Goal: Task Accomplishment & Management: Use online tool/utility

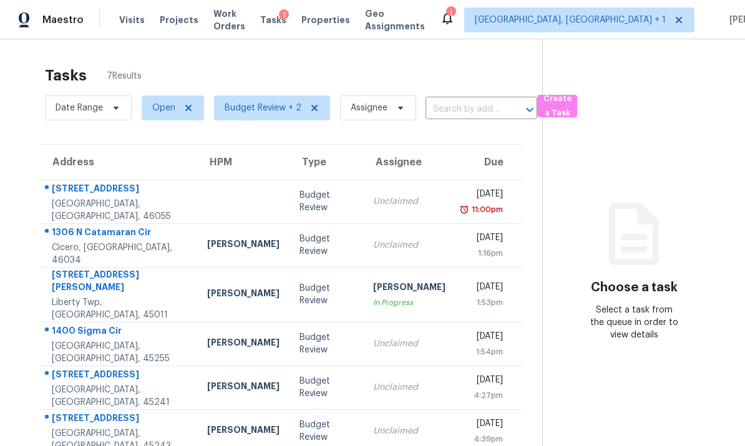
click at [207, 201] on div at bounding box center [243, 201] width 72 height 3
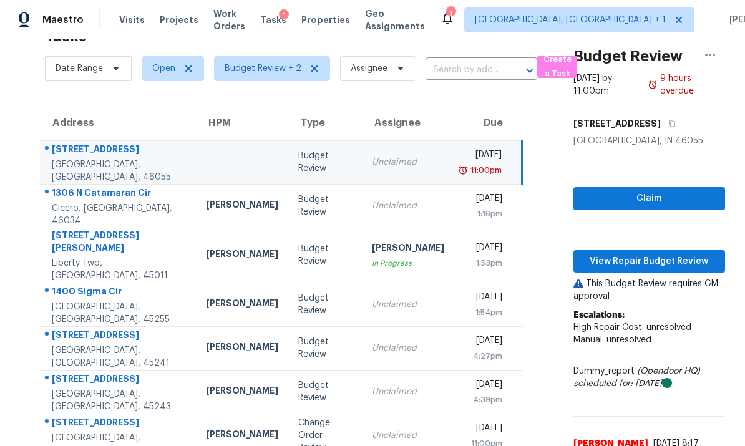
scroll to position [47, 0]
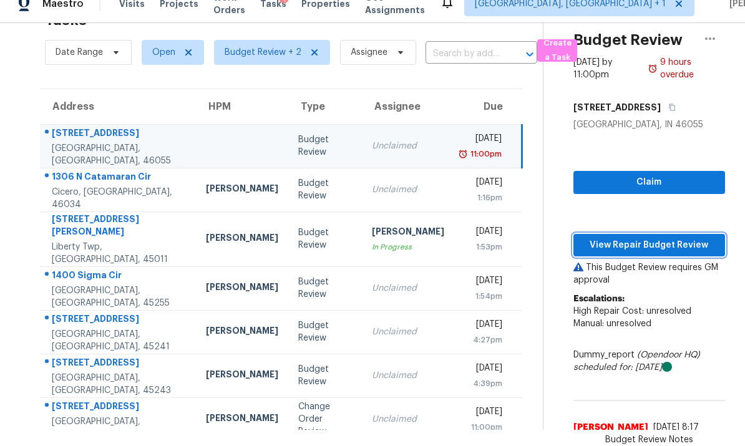
click at [632, 238] on span "View Repair Budget Review" at bounding box center [649, 246] width 132 height 16
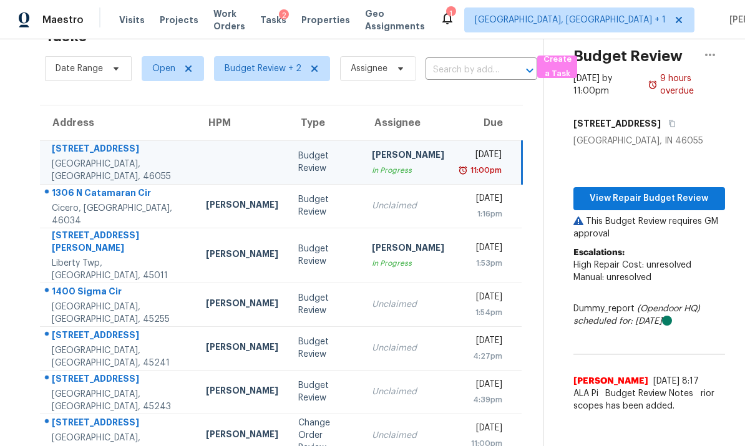
click at [196, 282] on td "[PERSON_NAME]" at bounding box center [242, 304] width 92 height 44
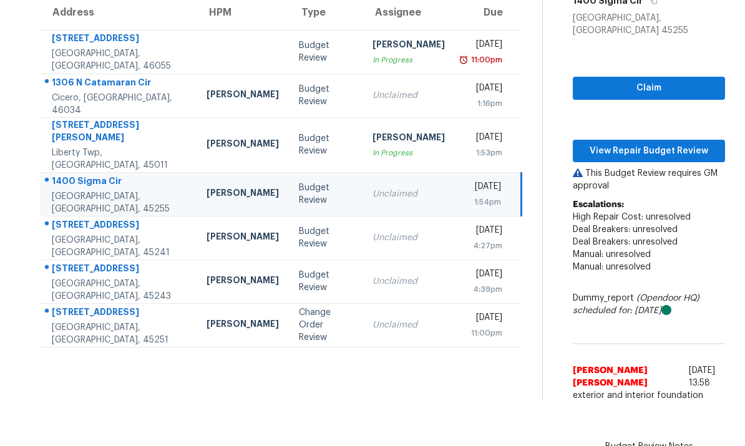
scroll to position [102, 0]
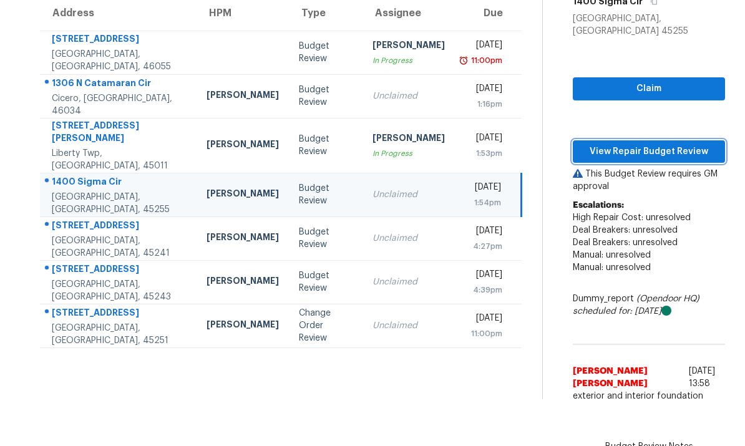
click at [646, 144] on span "View Repair Budget Review" at bounding box center [648, 152] width 132 height 16
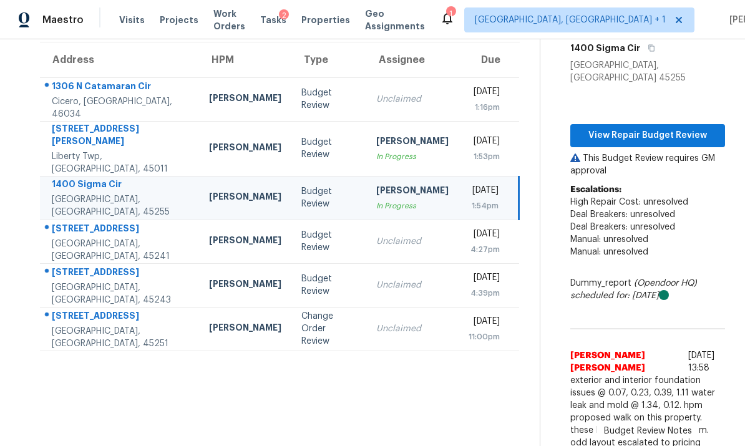
scroll to position [40, 0]
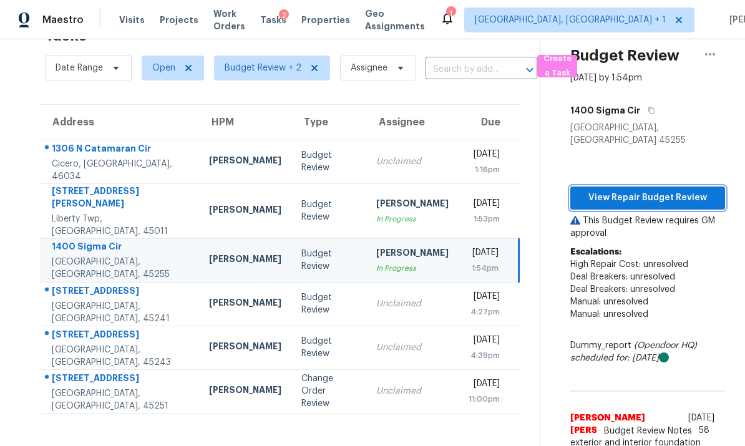
click at [647, 190] on span "View Repair Budget Review" at bounding box center [647, 198] width 135 height 16
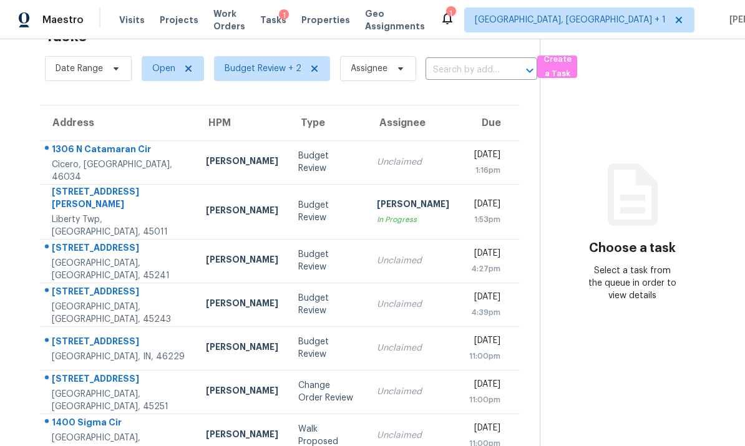
scroll to position [47, 0]
click at [137, 432] on div "[GEOGRAPHIC_DATA], [GEOGRAPHIC_DATA], 45255" at bounding box center [119, 444] width 134 height 25
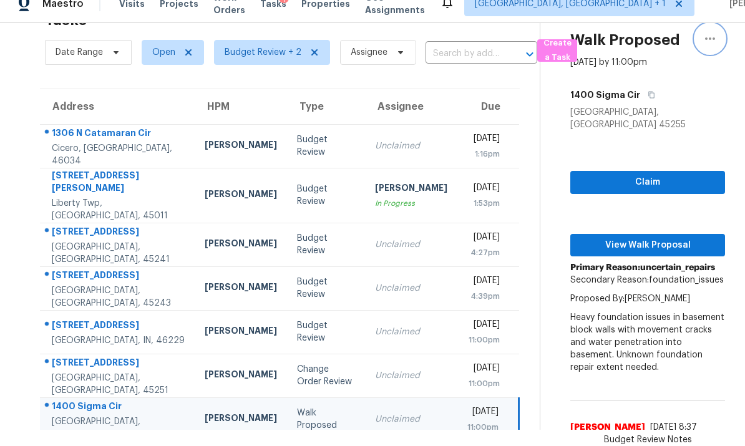
click at [716, 31] on icon "button" at bounding box center [709, 38] width 15 height 15
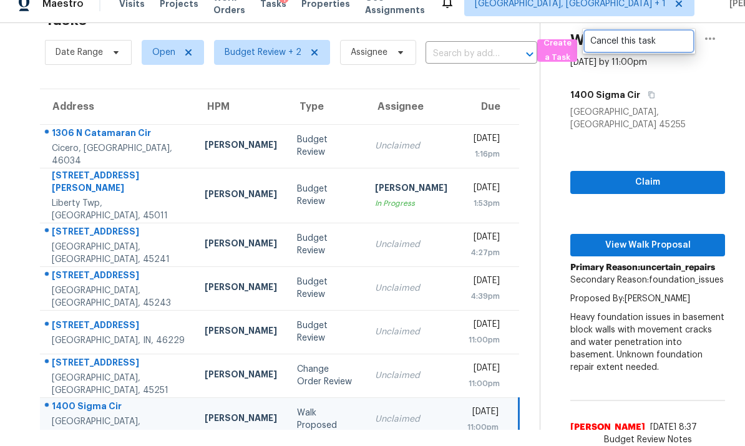
click at [644, 35] on div "Cancel this task" at bounding box center [638, 41] width 97 height 12
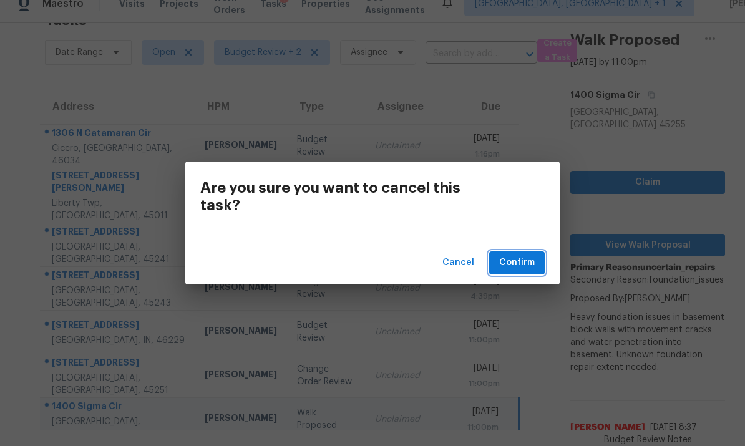
click at [523, 261] on span "Confirm" at bounding box center [517, 263] width 36 height 16
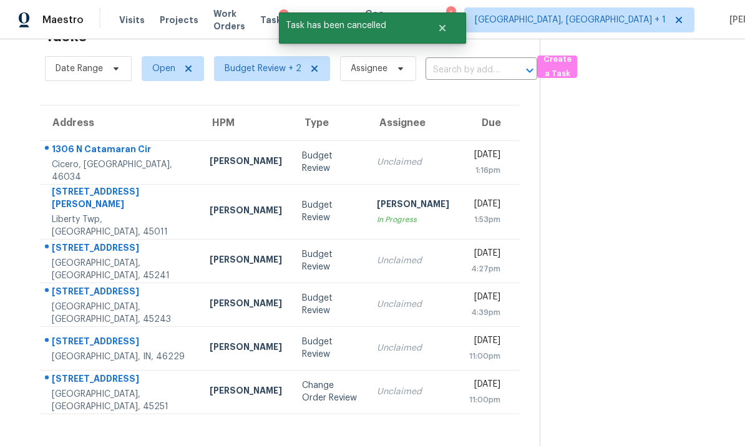
click at [142, 370] on td "8980 Palomar Rd Cincinnati, OH, 45251" at bounding box center [120, 392] width 160 height 44
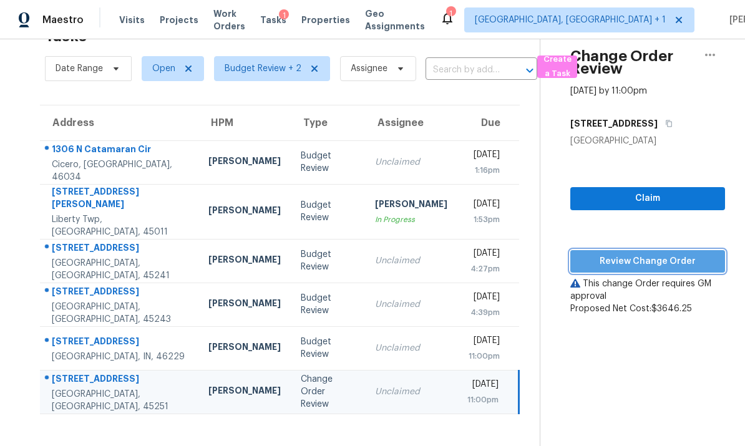
click at [641, 254] on span "Review Change Order" at bounding box center [647, 262] width 135 height 16
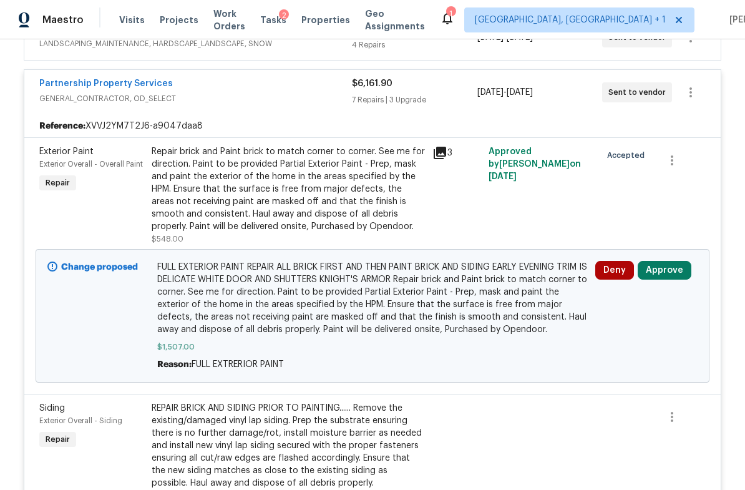
scroll to position [307, 0]
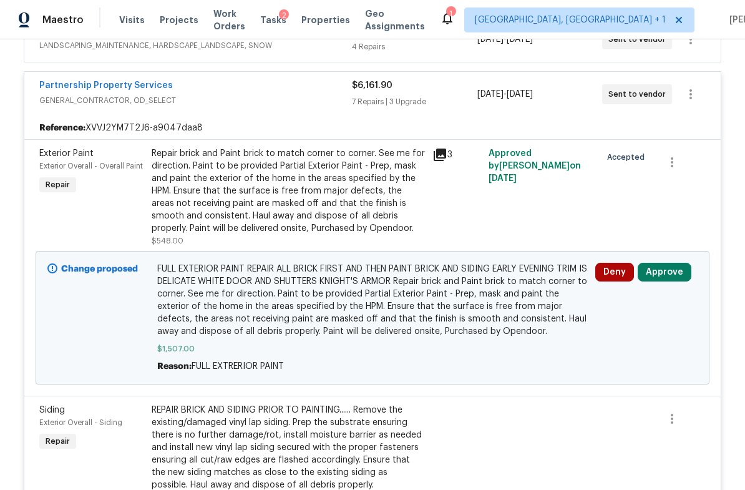
click at [669, 271] on button "Approve" at bounding box center [664, 272] width 54 height 19
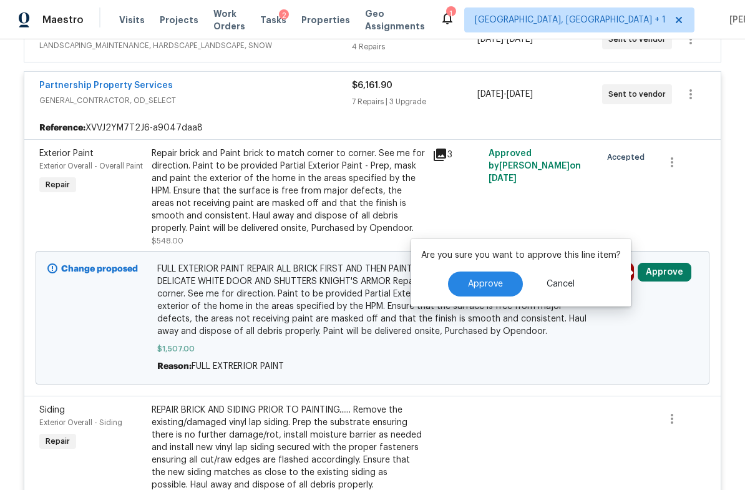
click at [486, 281] on span "Approve" at bounding box center [485, 283] width 35 height 9
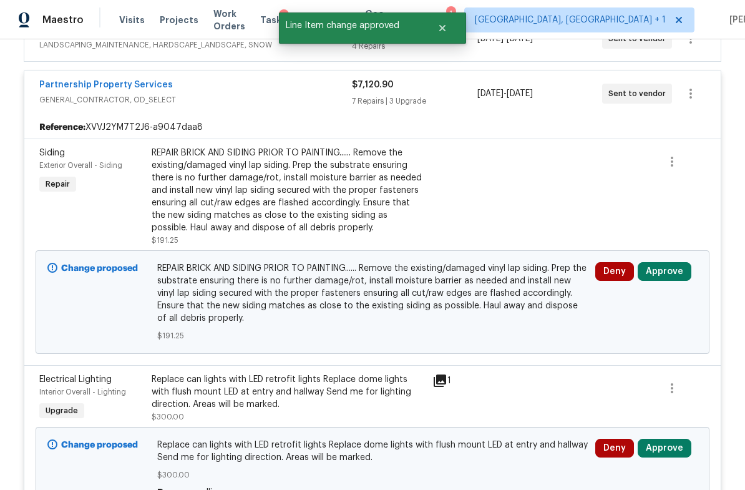
scroll to position [324, 0]
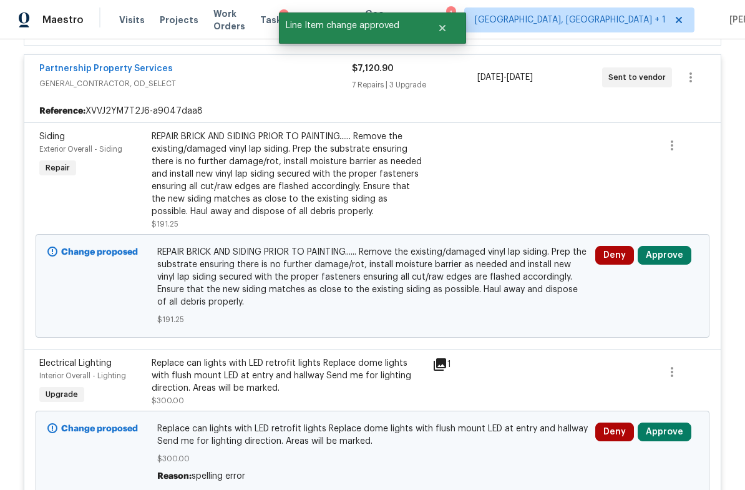
click at [664, 256] on button "Approve" at bounding box center [664, 255] width 54 height 19
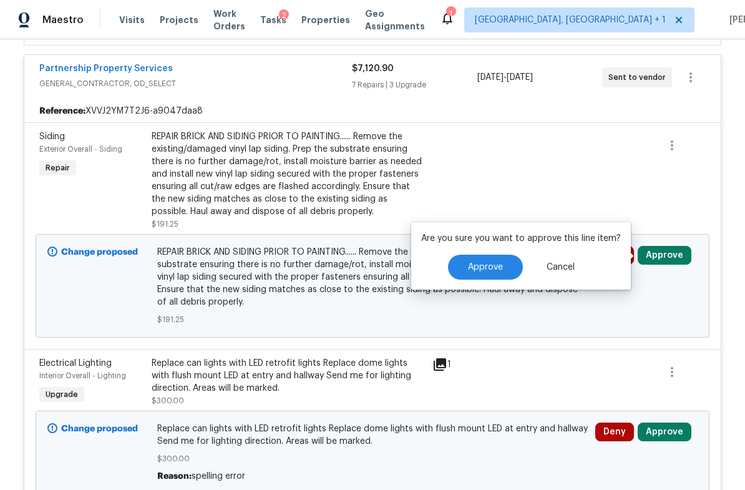
click at [491, 266] on span "Approve" at bounding box center [485, 267] width 35 height 9
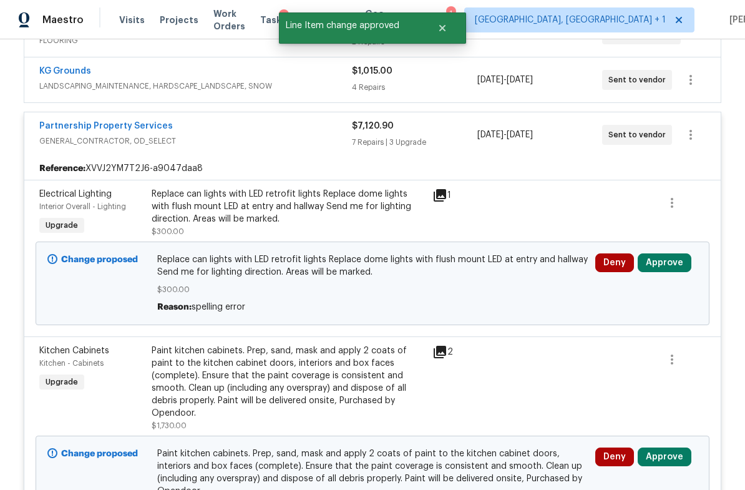
scroll to position [287, 0]
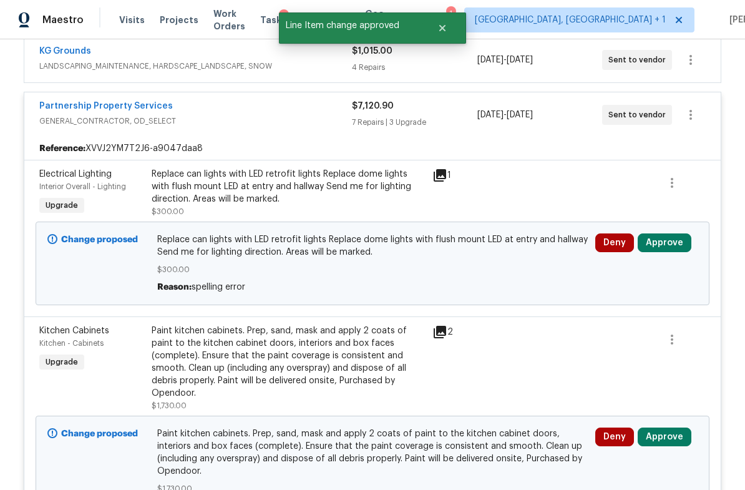
click at [667, 237] on button "Approve" at bounding box center [664, 242] width 54 height 19
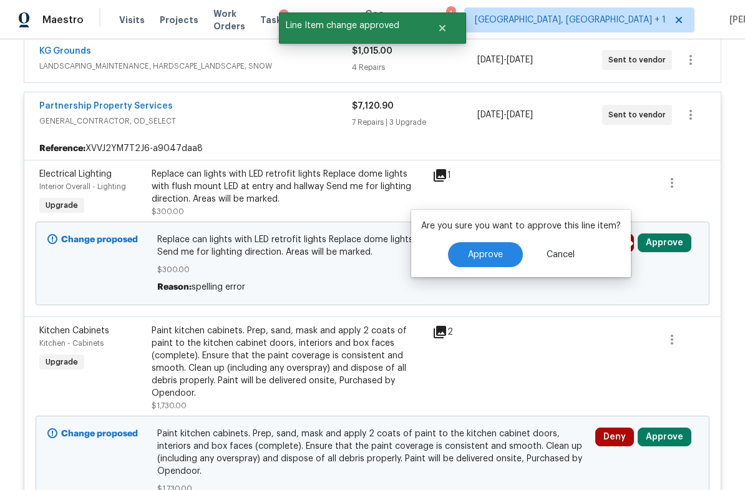
click at [498, 258] on span "Approve" at bounding box center [485, 254] width 35 height 9
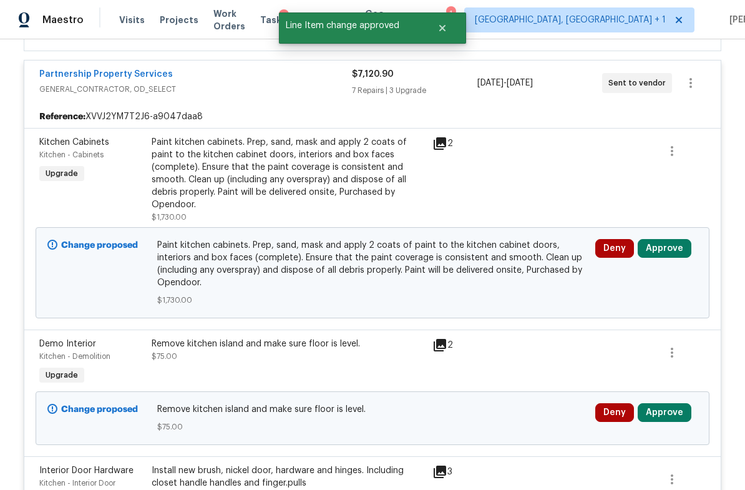
scroll to position [321, 0]
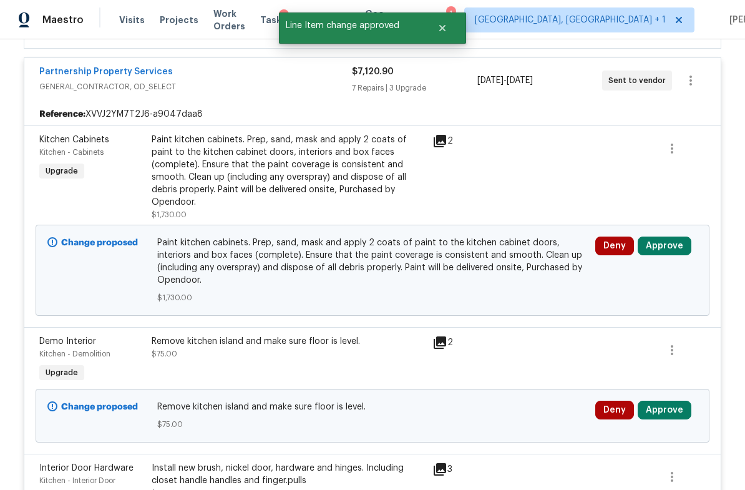
click at [665, 236] on button "Approve" at bounding box center [664, 245] width 54 height 19
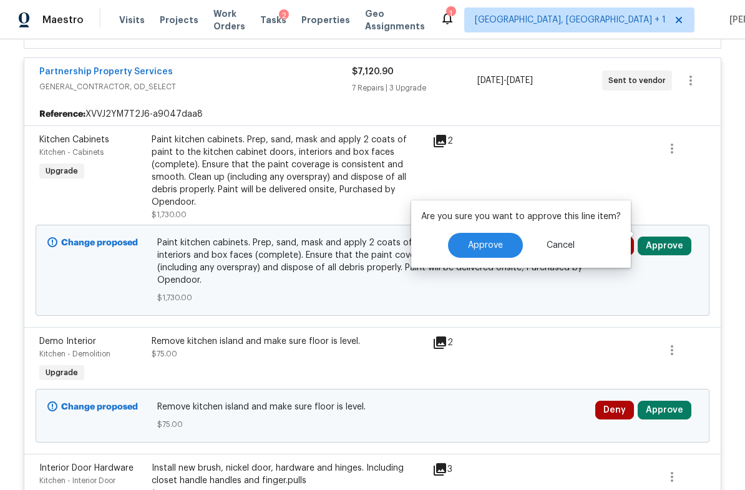
click at [487, 241] on span "Approve" at bounding box center [485, 245] width 35 height 9
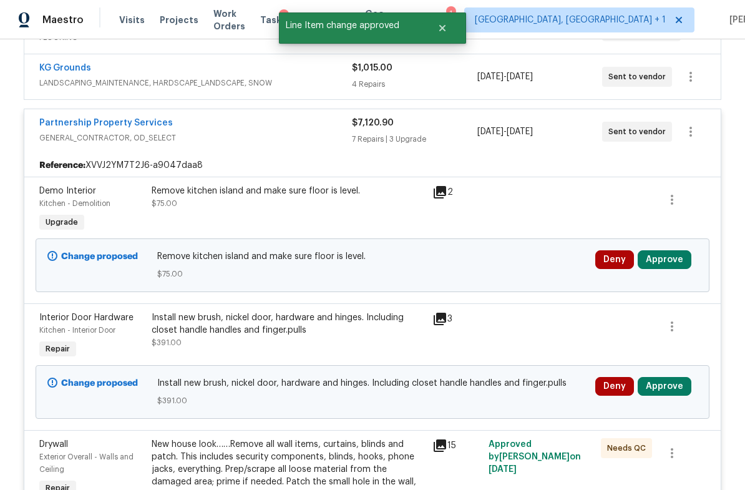
scroll to position [269, 0]
click at [668, 255] on button "Approve" at bounding box center [664, 260] width 54 height 19
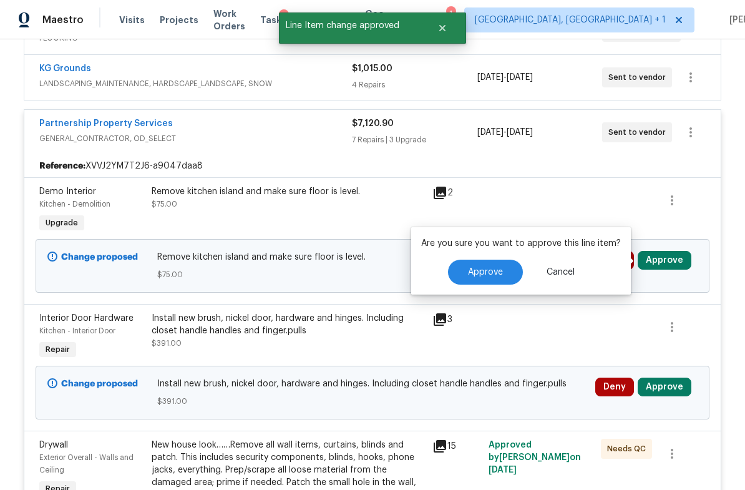
click at [493, 268] on span "Approve" at bounding box center [485, 272] width 35 height 9
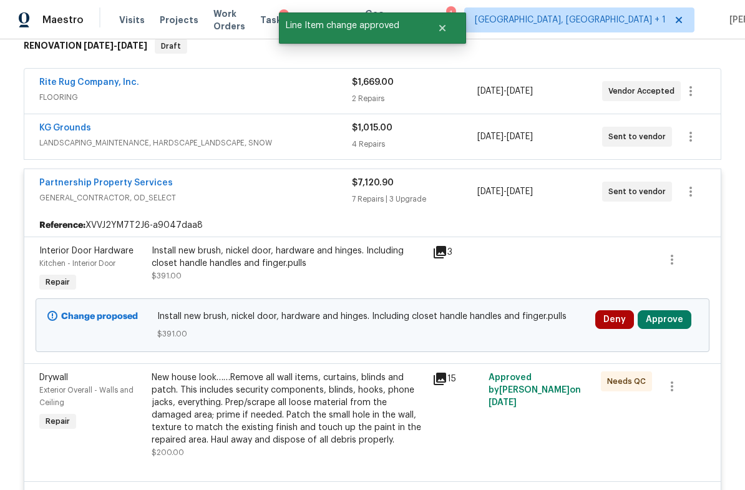
scroll to position [254, 0]
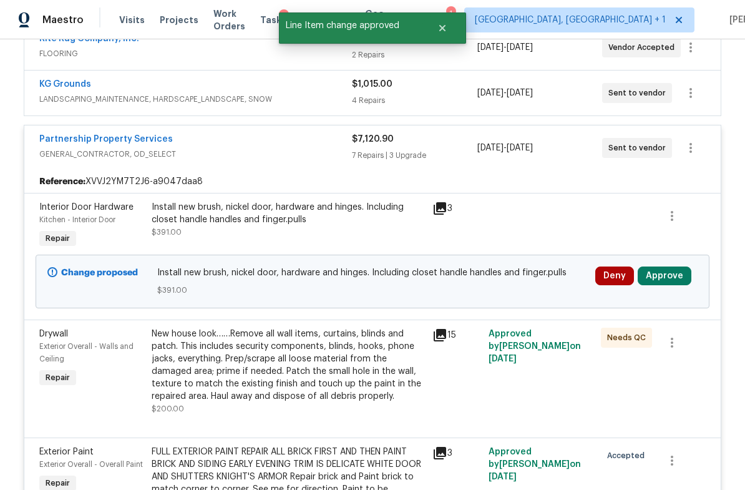
click at [667, 274] on button "Approve" at bounding box center [664, 275] width 54 height 19
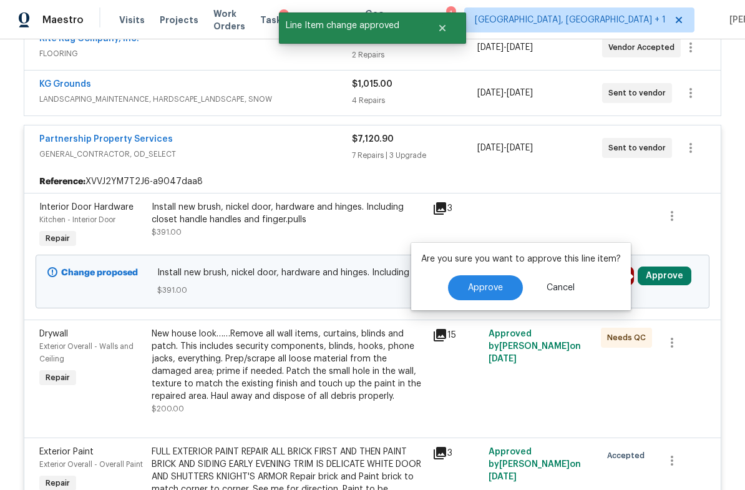
click at [488, 286] on span "Approve" at bounding box center [485, 287] width 35 height 9
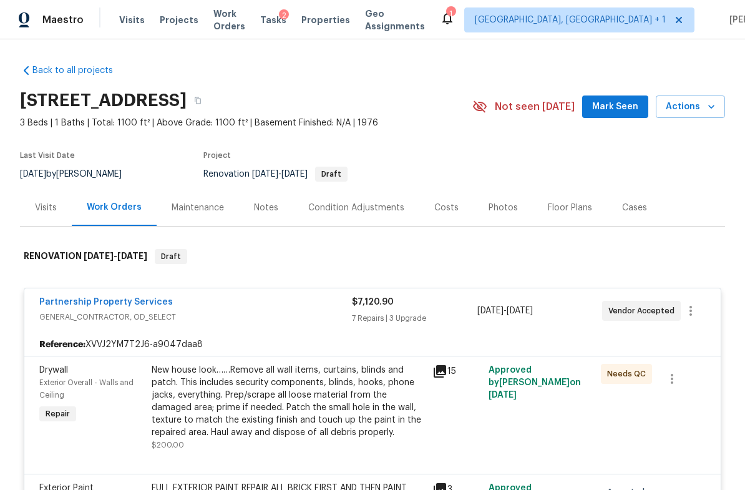
scroll to position [0, 0]
click at [269, 206] on div "Notes" at bounding box center [266, 207] width 24 height 12
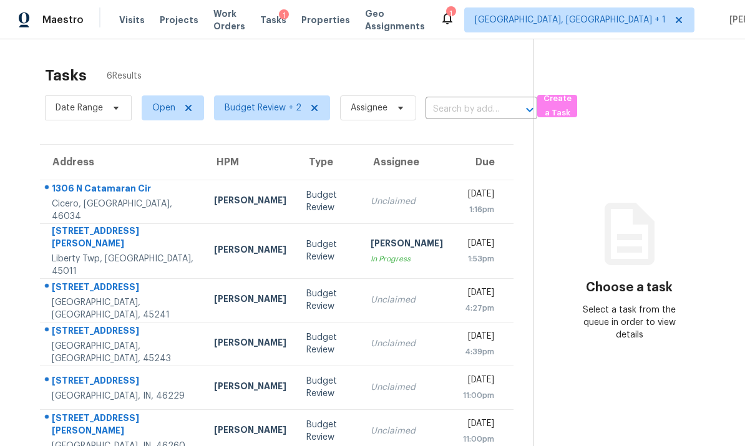
click at [166, 286] on div "9865 Winnebago Trl" at bounding box center [123, 289] width 142 height 16
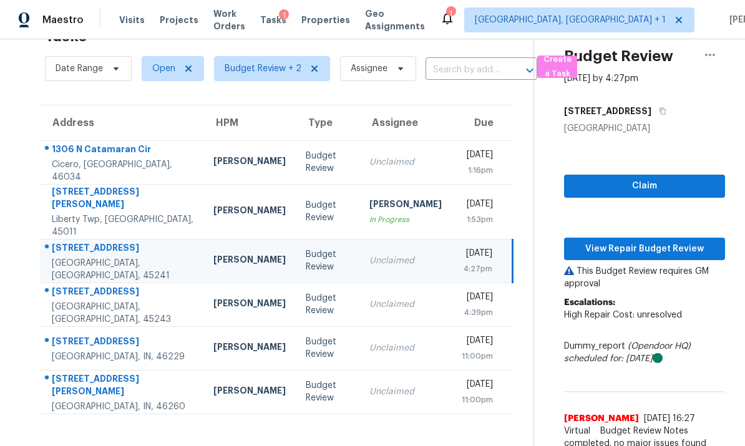
scroll to position [47, 0]
click at [638, 241] on span "View Repair Budget Review" at bounding box center [644, 249] width 141 height 16
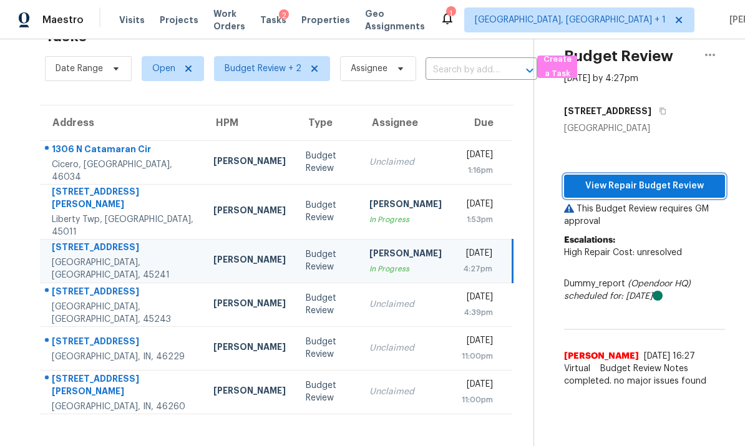
click at [643, 178] on span "View Repair Budget Review" at bounding box center [644, 186] width 141 height 16
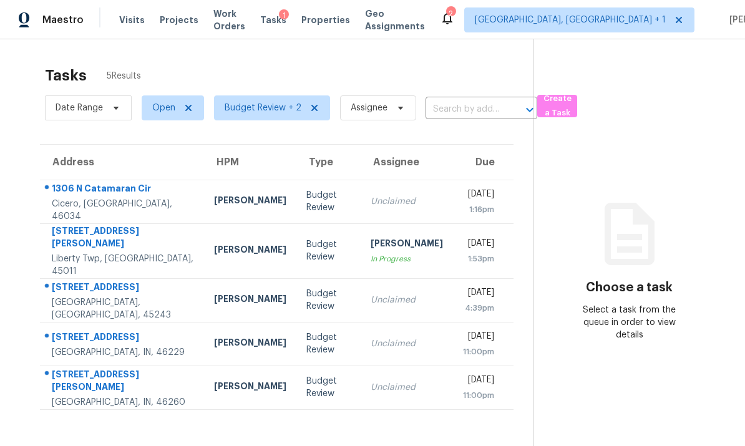
click at [163, 282] on div "7334 Iuka Ave" at bounding box center [123, 289] width 142 height 16
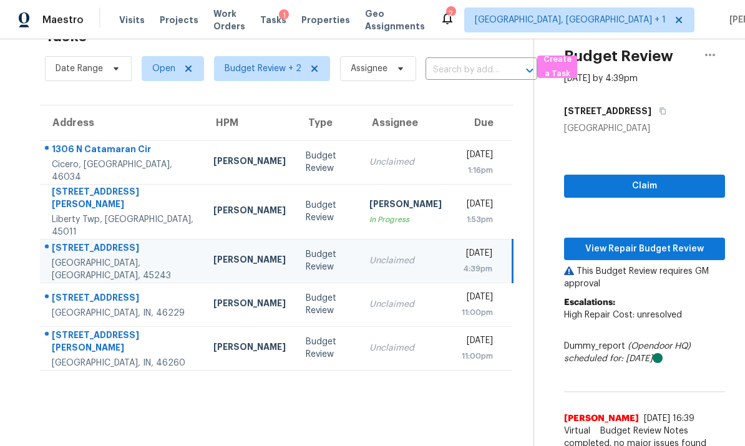
scroll to position [47, 0]
click at [649, 241] on span "View Repair Budget Review" at bounding box center [644, 249] width 141 height 16
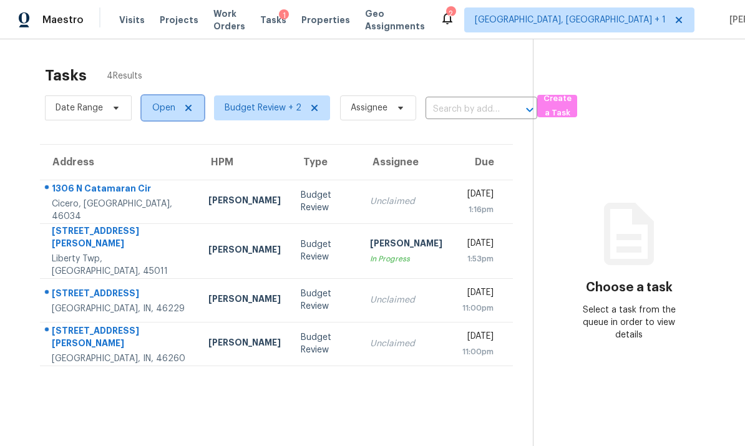
click at [169, 107] on span "Open" at bounding box center [163, 108] width 23 height 12
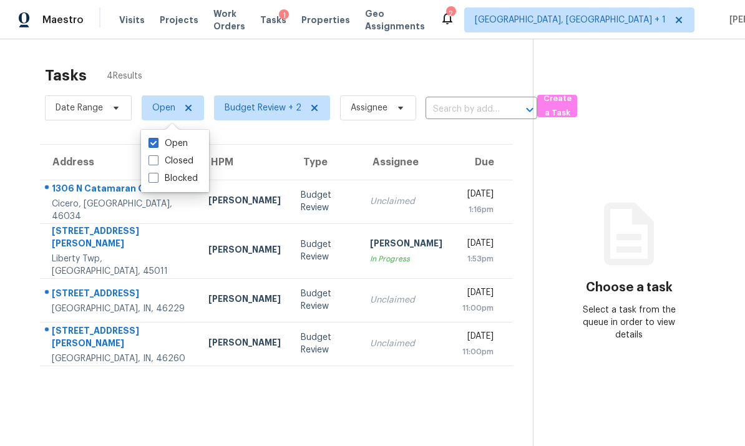
click at [153, 162] on span at bounding box center [153, 160] width 10 height 10
click at [153, 162] on input "Closed" at bounding box center [152, 159] width 8 height 8
checkbox input "true"
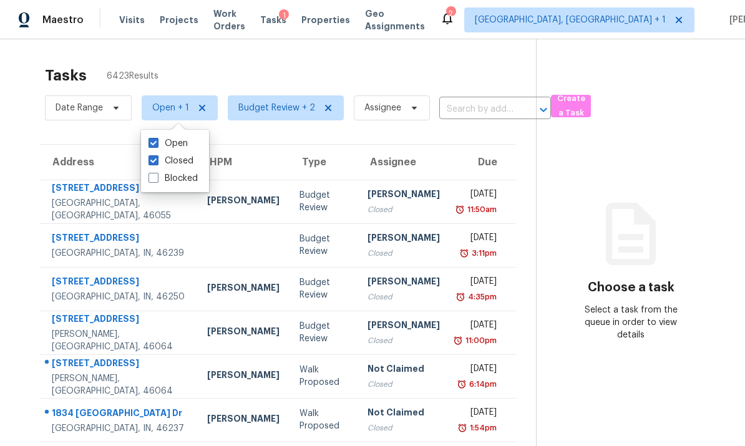
click at [477, 112] on input "text" at bounding box center [477, 109] width 77 height 19
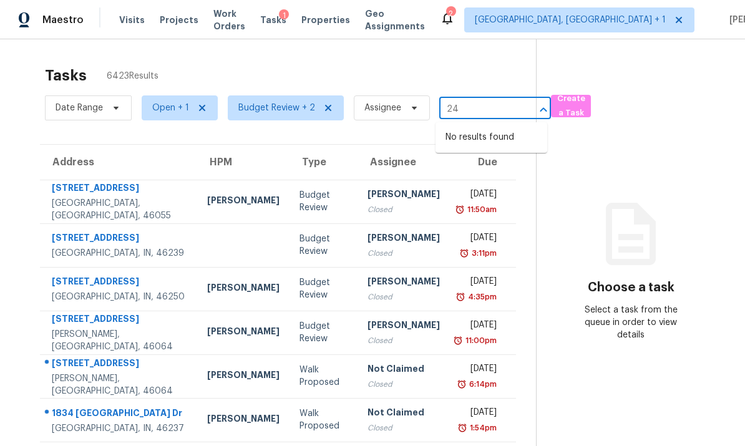
type input "2"
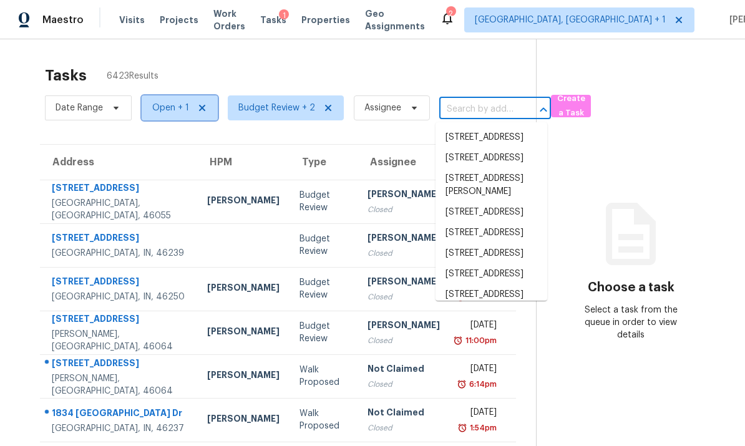
click at [173, 104] on span "Open + 1" at bounding box center [170, 108] width 37 height 12
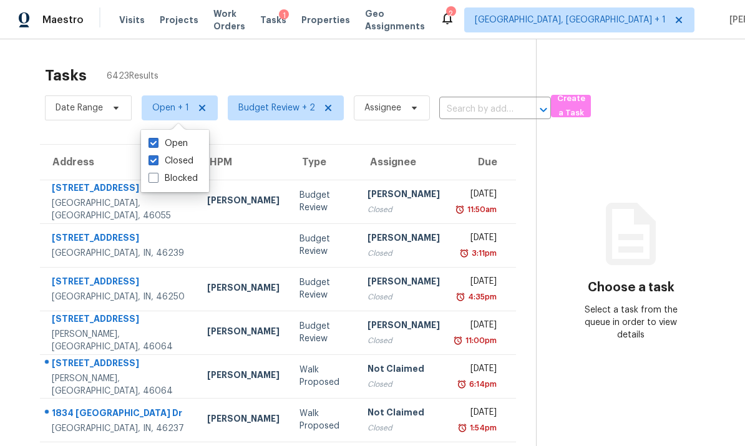
click at [153, 162] on span at bounding box center [153, 160] width 10 height 10
click at [153, 162] on input "Closed" at bounding box center [152, 159] width 8 height 8
checkbox input "false"
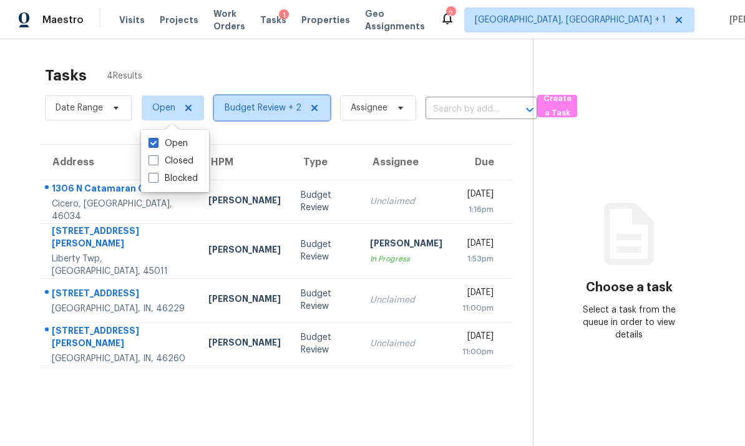
click at [248, 107] on span "Budget Review + 2" at bounding box center [262, 108] width 77 height 12
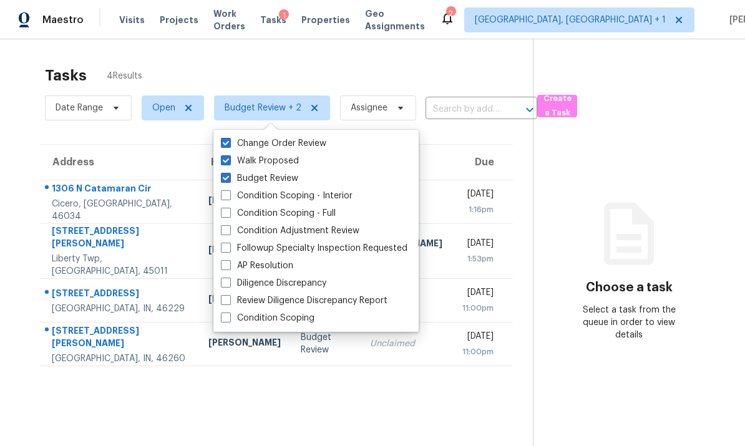
click at [226, 210] on span at bounding box center [226, 213] width 10 height 10
click at [226, 210] on input "Condition Scoping - Full" at bounding box center [225, 211] width 8 height 8
checkbox input "true"
click at [226, 317] on span at bounding box center [226, 317] width 10 height 10
click at [226, 317] on input "Condition Scoping" at bounding box center [225, 316] width 8 height 8
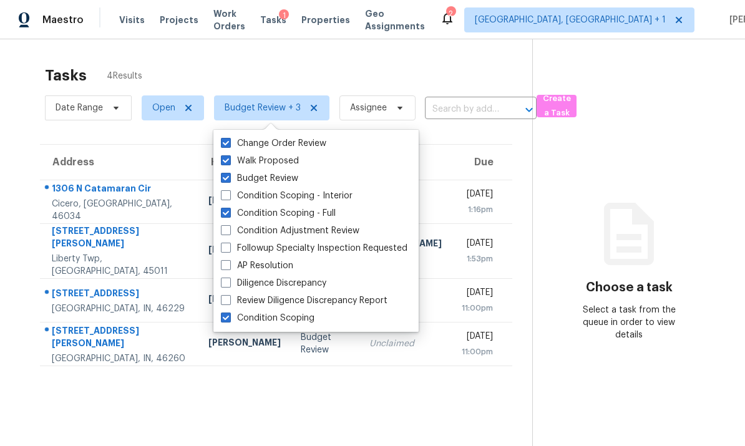
checkbox input "true"
click at [229, 198] on span at bounding box center [226, 195] width 10 height 10
click at [229, 198] on input "Condition Scoping - Interior" at bounding box center [225, 194] width 8 height 8
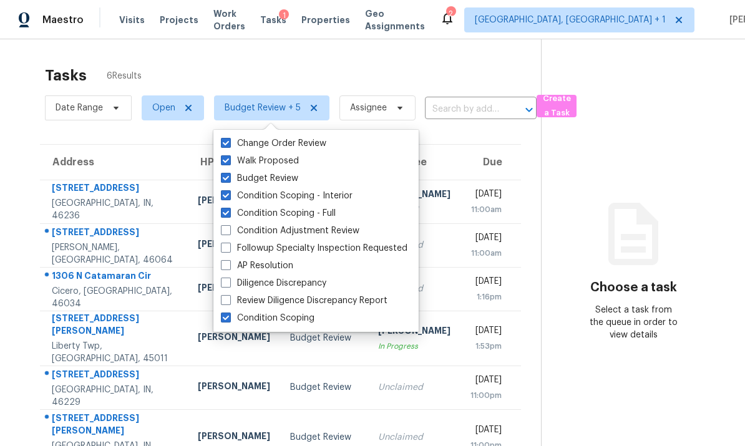
click at [226, 198] on span at bounding box center [226, 195] width 10 height 10
click at [226, 198] on input "Condition Scoping - Interior" at bounding box center [225, 194] width 8 height 8
checkbox input "false"
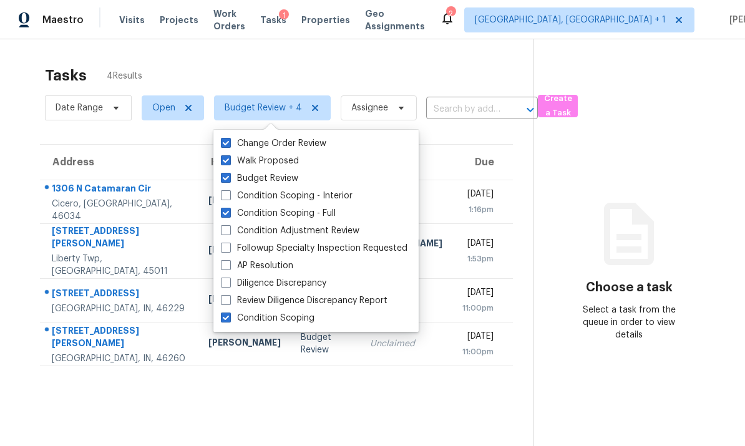
click at [95, 398] on section "Tasks 4 Results Date Range Open Budget Review + 4 Assignee ​ Create a Task Addr…" at bounding box center [276, 272] width 513 height 426
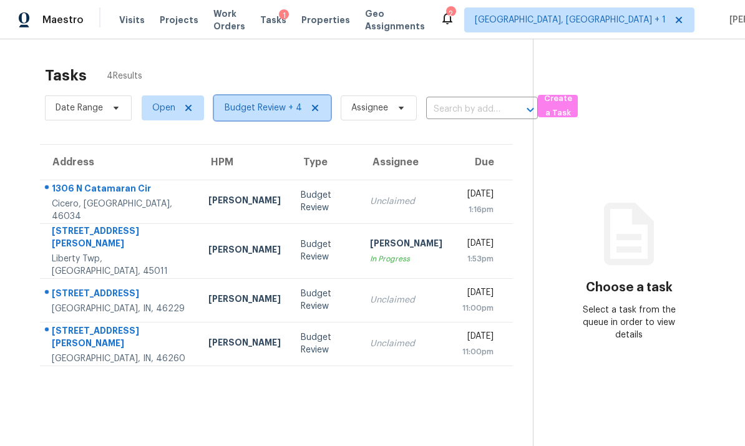
click at [310, 111] on icon at bounding box center [315, 108] width 10 height 10
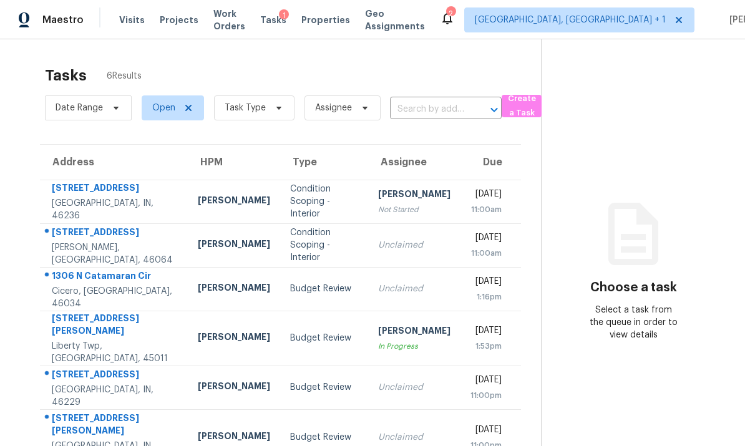
click at [445, 112] on input "text" at bounding box center [428, 109] width 77 height 19
type input "2"
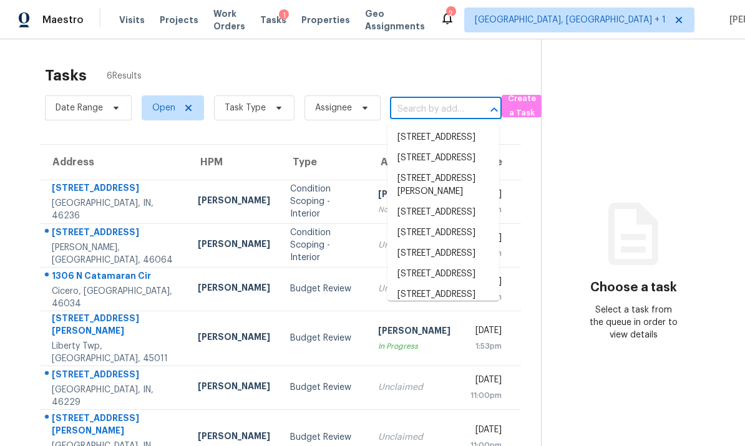
click at [676, 96] on section "Choose a task Select a task from the queue in order to view details" at bounding box center [633, 262] width 184 height 446
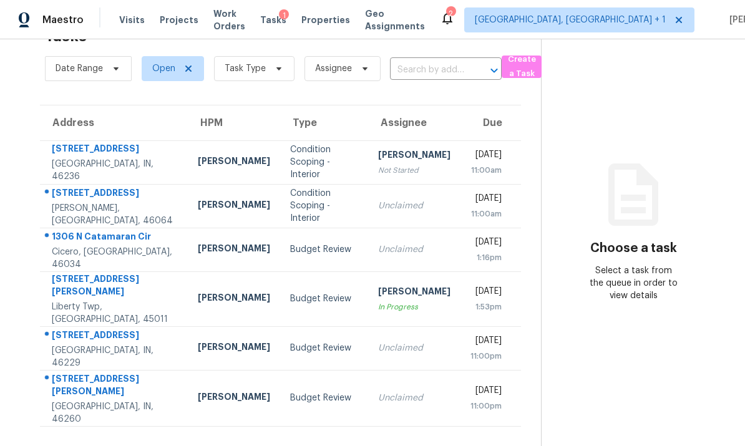
scroll to position [39, 0]
click at [248, 68] on span "Task Type" at bounding box center [244, 68] width 41 height 12
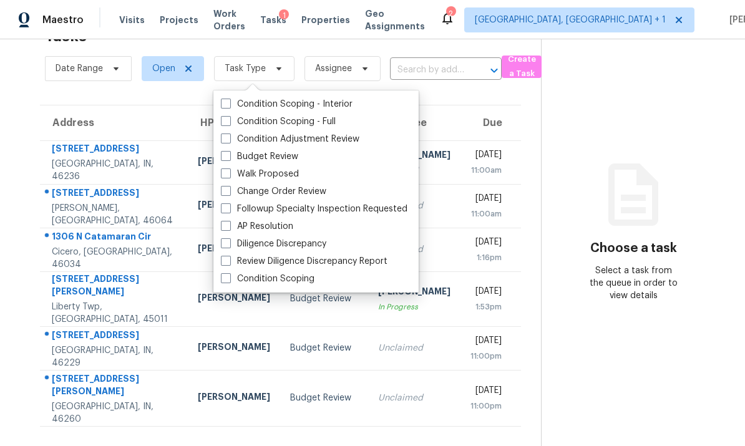
click at [232, 158] on label "Budget Review" at bounding box center [259, 156] width 77 height 12
click at [229, 158] on input "Budget Review" at bounding box center [225, 154] width 8 height 8
checkbox input "true"
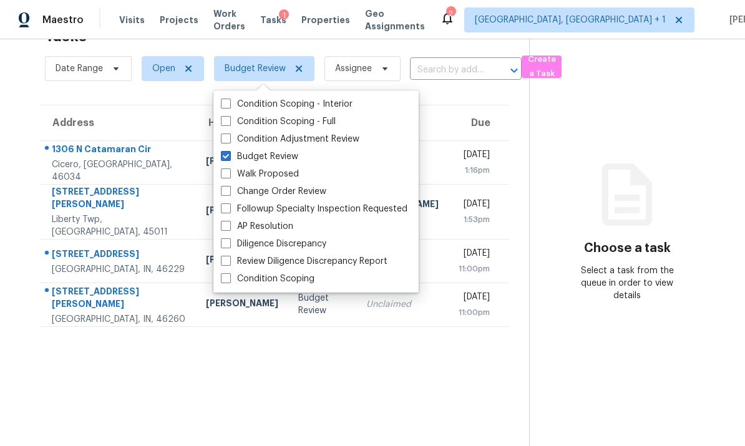
click at [229, 189] on span at bounding box center [226, 191] width 10 height 10
click at [229, 189] on input "Change Order Review" at bounding box center [225, 189] width 8 height 8
checkbox input "true"
click at [67, 374] on section "Tasks 4 Results Date Range Open Budget Review + 1 Assignee ​ Create a Task Addr…" at bounding box center [276, 233] width 512 height 426
